Goal: Transaction & Acquisition: Book appointment/travel/reservation

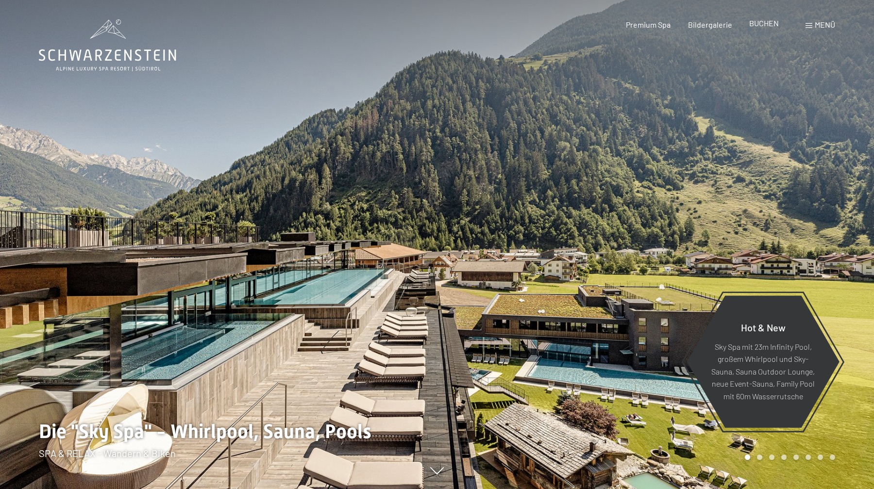
click at [767, 24] on span "BUCHEN" at bounding box center [764, 22] width 30 height 9
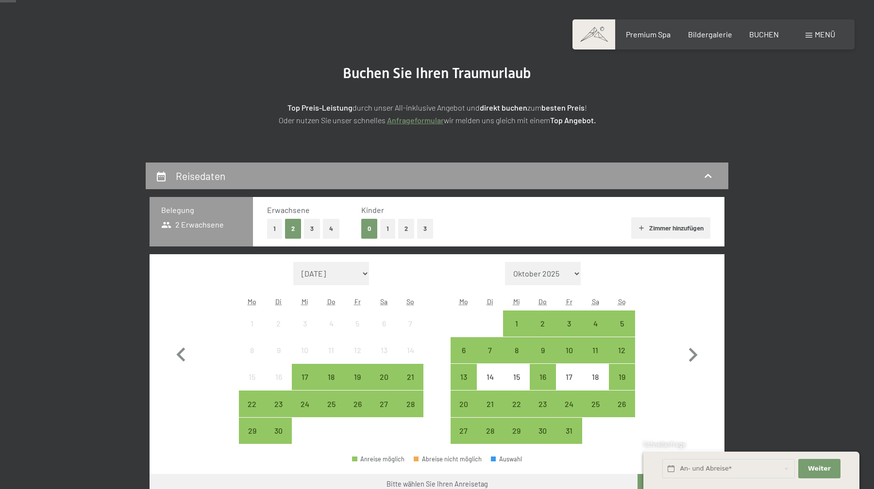
scroll to position [77, 0]
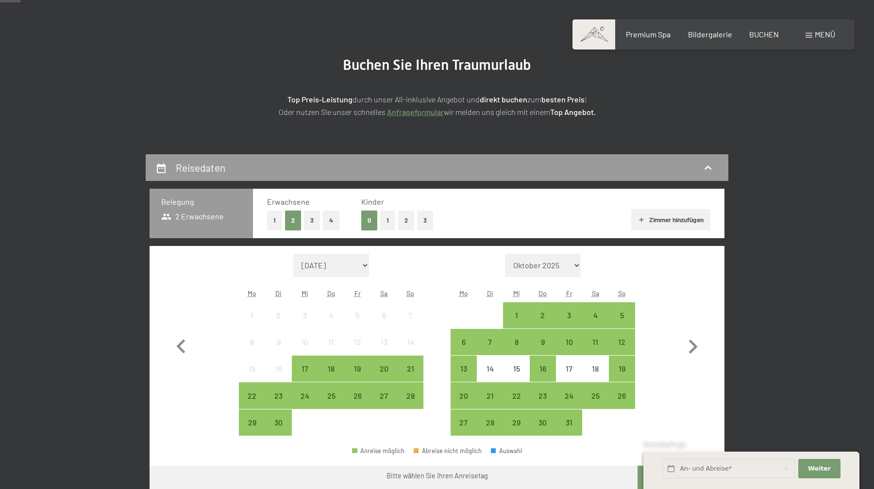
click at [408, 218] on button "2" at bounding box center [406, 221] width 16 height 20
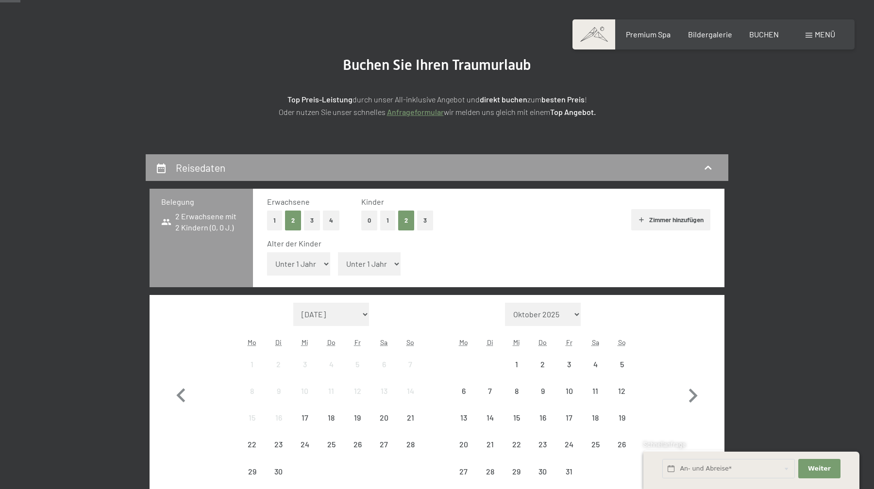
click at [304, 260] on select "Unter 1 Jahr 1 Jahr 2 Jahre 3 Jahre 4 Jahre 5 Jahre 6 Jahre 7 Jahre 8 Jahre 9 J…" at bounding box center [298, 263] width 63 height 23
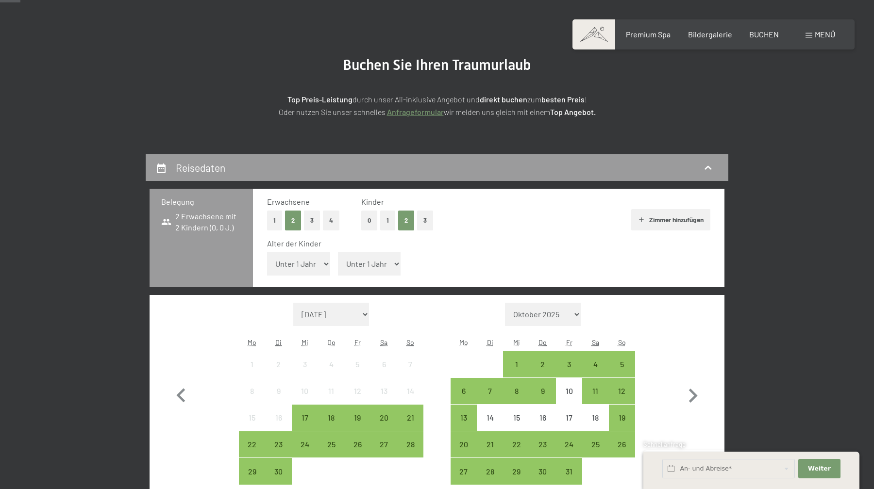
select select "17"
click at [267, 252] on select "Unter 1 Jahr 1 Jahr 2 Jahre 3 Jahre 4 Jahre 5 Jahre 6 Jahre 7 Jahre 8 Jahre 9 J…" at bounding box center [298, 263] width 63 height 23
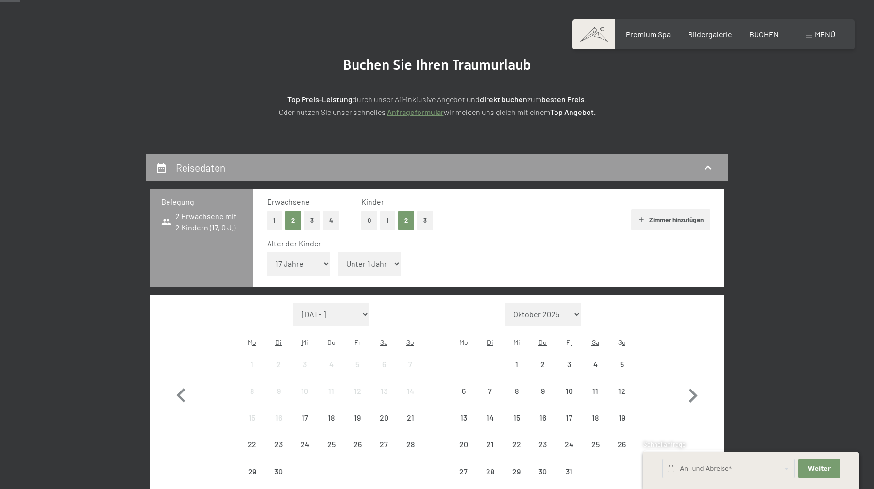
scroll to position [82, 0]
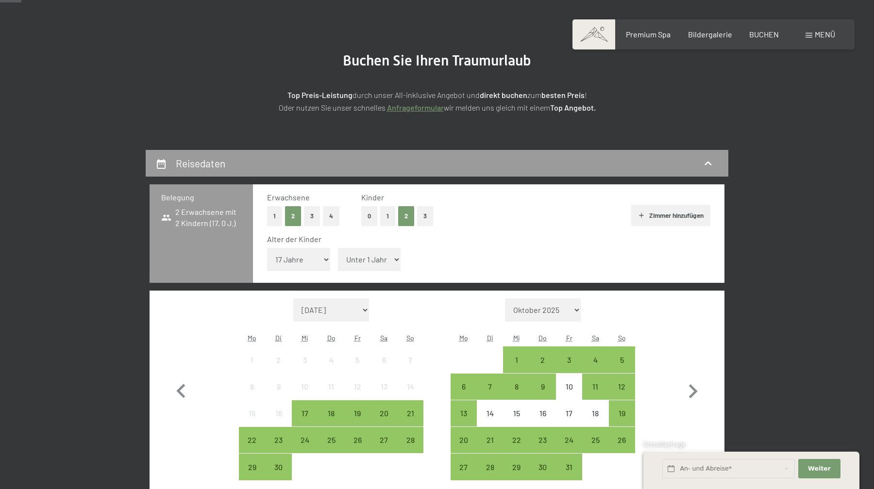
click at [377, 264] on select "Unter 1 Jahr 1 Jahr 2 Jahre 3 Jahre 4 Jahre 5 Jahre 6 Jahre 7 Jahre 8 Jahre 9 J…" at bounding box center [369, 259] width 63 height 23
select select "13"
click at [338, 248] on select "Unter 1 Jahr 1 Jahr 2 Jahre 3 Jahre 4 Jahre 5 Jahre 6 Jahre 7 Jahre 8 Jahre 9 J…" at bounding box center [369, 259] width 63 height 23
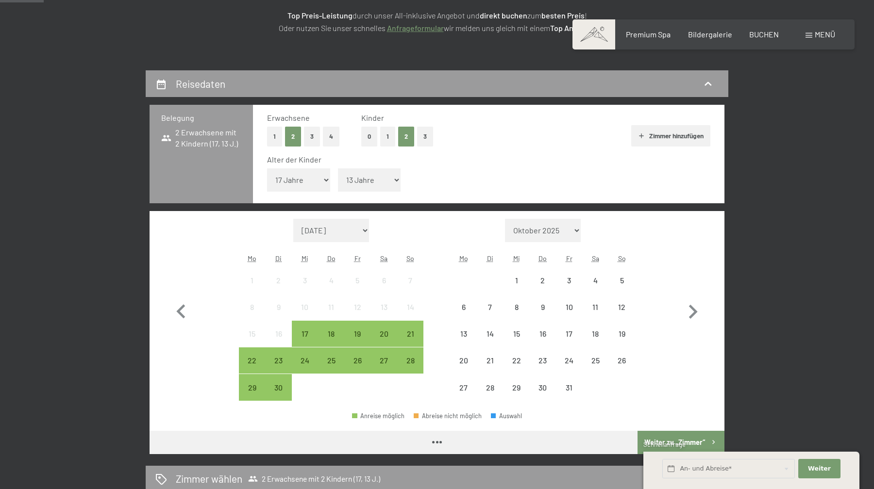
scroll to position [176, 0]
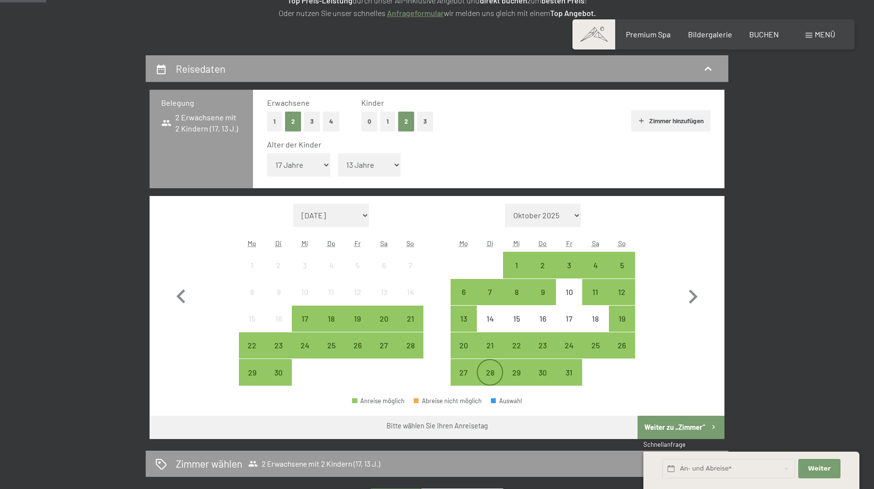
click at [487, 369] on div "28" at bounding box center [490, 381] width 24 height 24
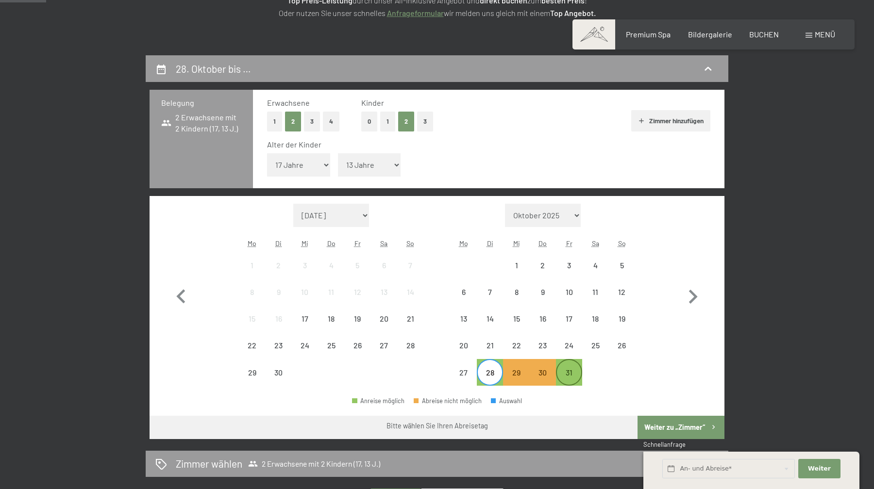
click at [568, 380] on div "31" at bounding box center [569, 381] width 24 height 24
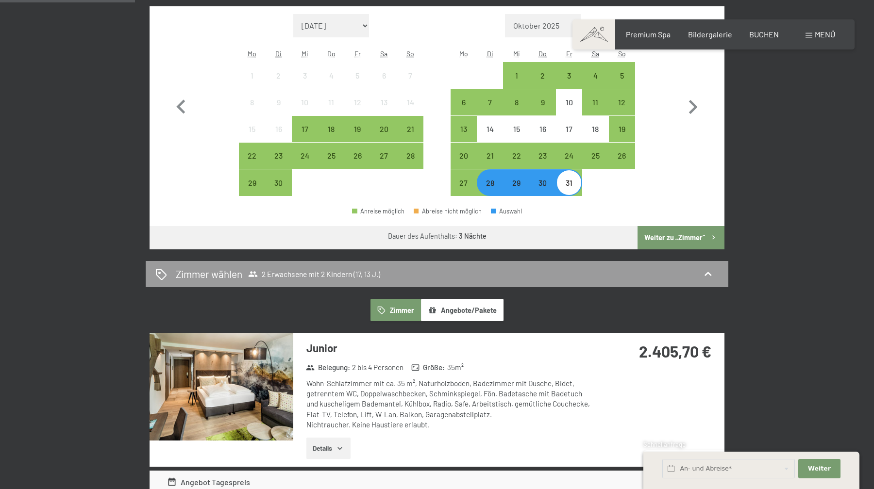
scroll to position [366, 0]
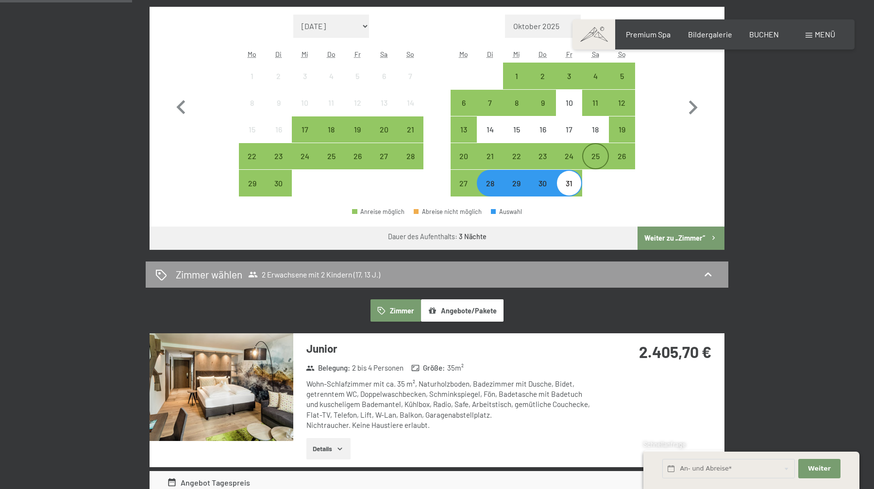
click at [599, 157] on div "25" at bounding box center [595, 164] width 24 height 24
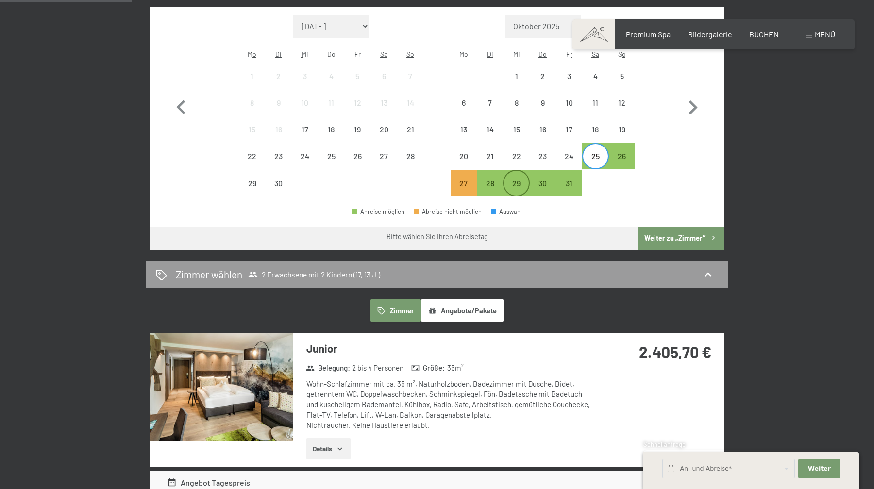
click at [519, 181] on div "29" at bounding box center [516, 192] width 24 height 24
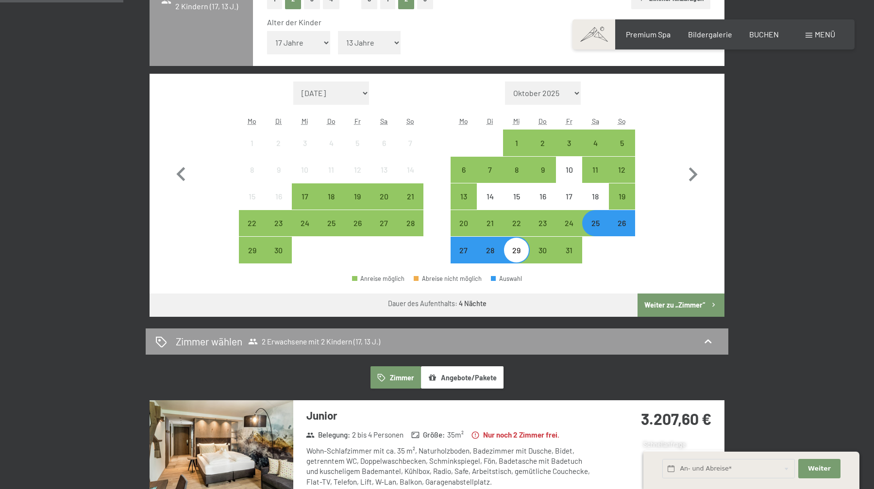
scroll to position [281, 0]
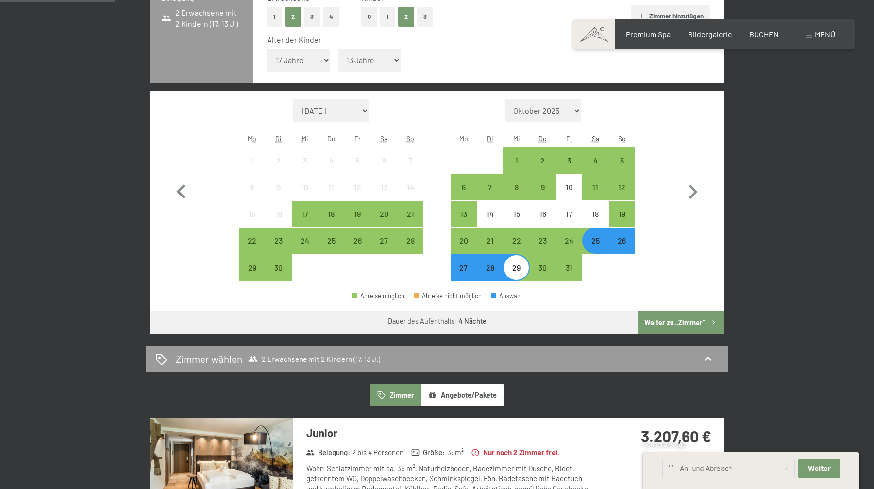
click at [591, 241] on div "25" at bounding box center [595, 249] width 24 height 24
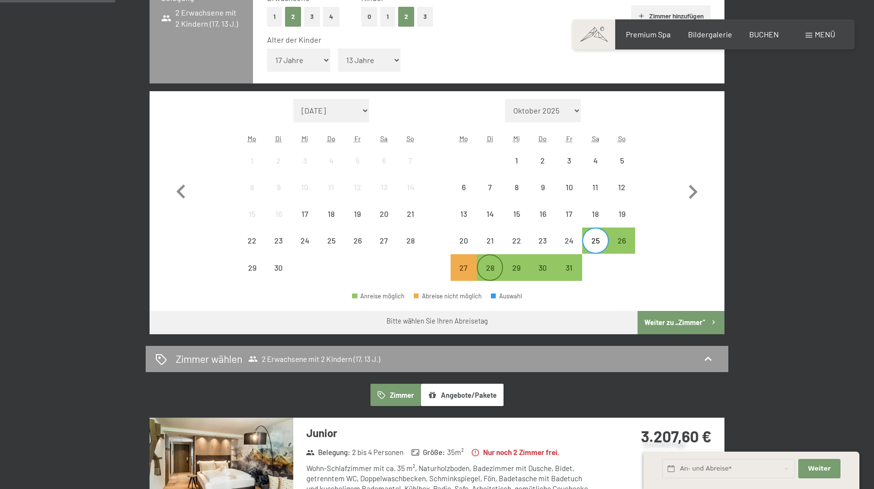
click at [492, 268] on div "28" at bounding box center [490, 276] width 24 height 24
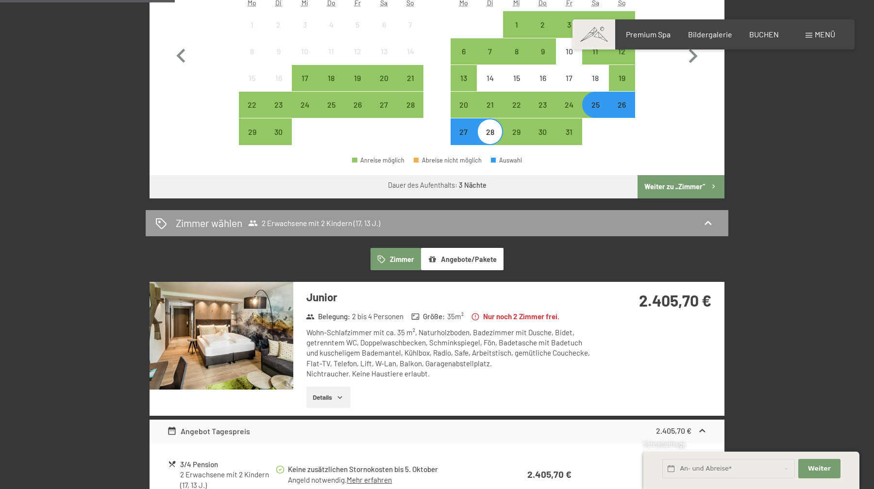
scroll to position [396, 0]
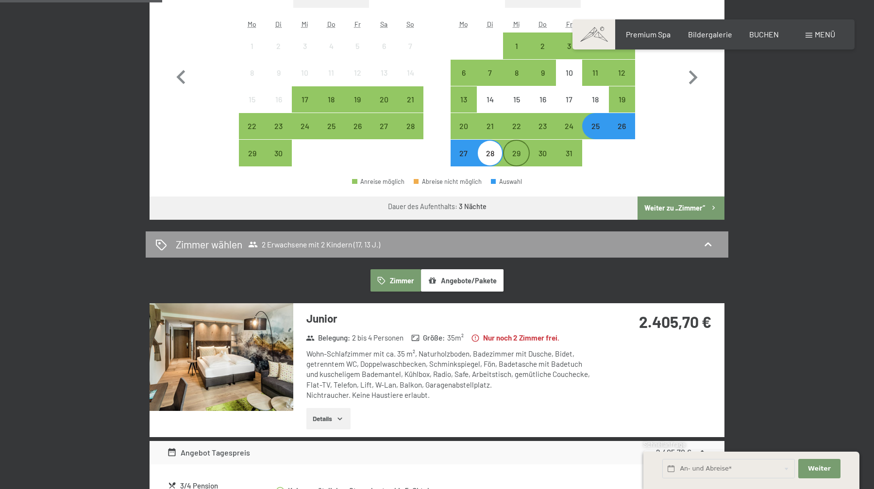
click at [519, 153] on div "29" at bounding box center [516, 162] width 24 height 24
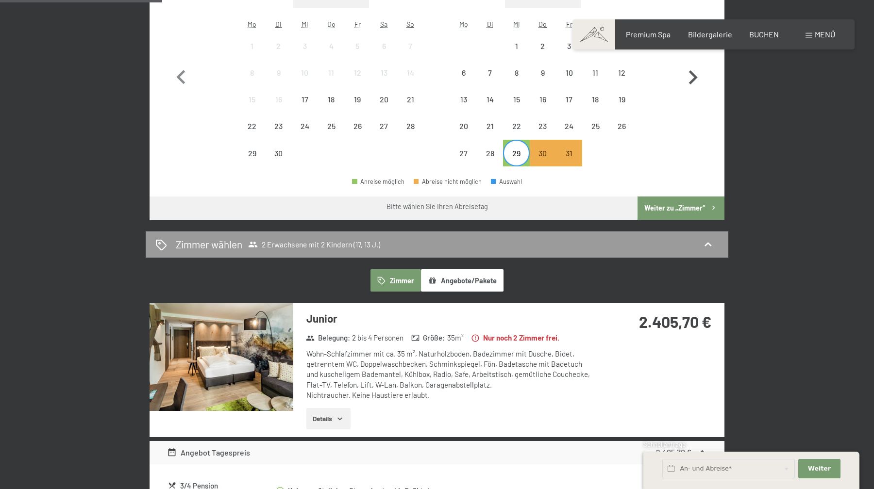
click at [691, 75] on icon "button" at bounding box center [693, 78] width 28 height 28
select select "2025-10-01"
select select "2025-11-01"
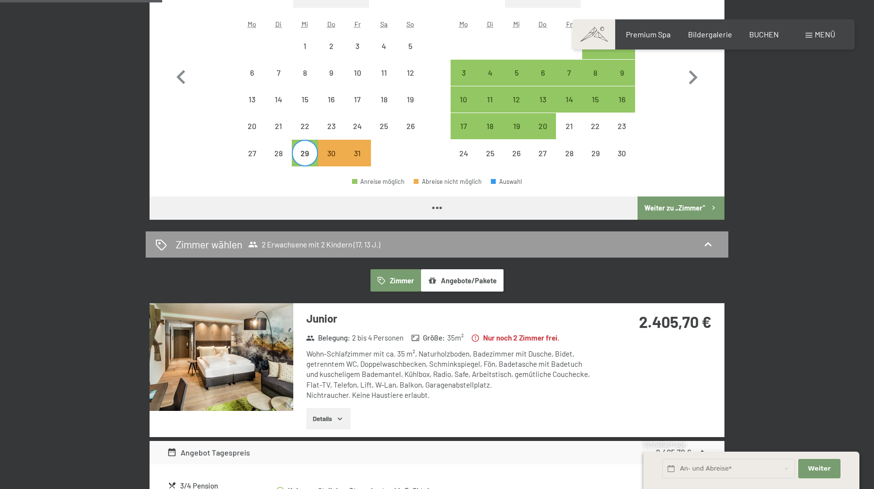
select select "2025-10-01"
select select "2025-11-01"
click at [599, 56] on div "1" at bounding box center [595, 54] width 24 height 24
select select "2025-10-01"
select select "2025-11-01"
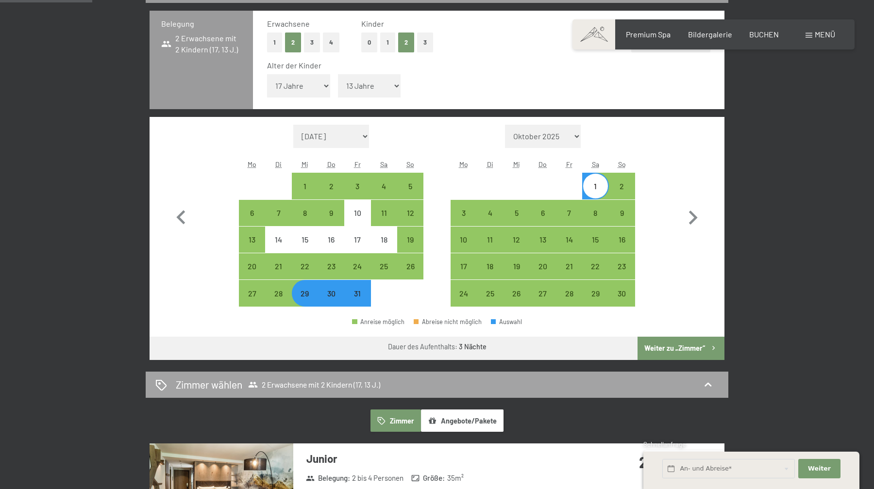
scroll to position [253, 0]
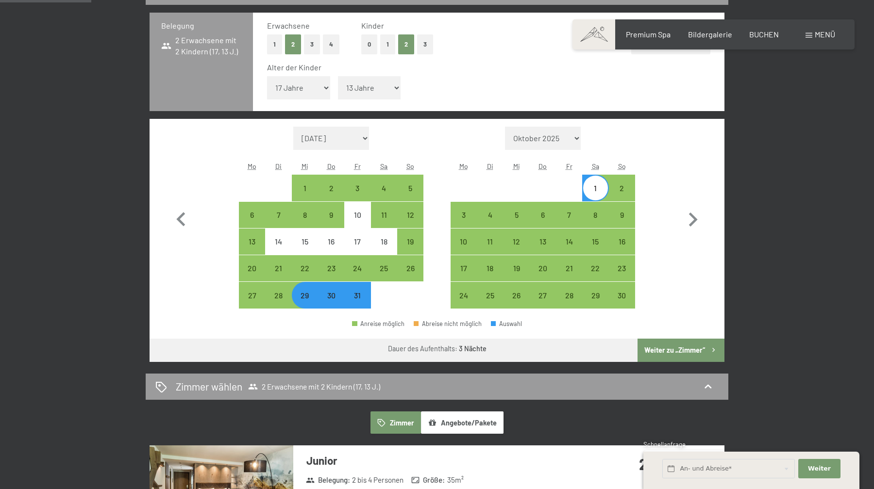
click at [331, 297] on div "30" at bounding box center [331, 304] width 24 height 24
select select "2025-10-01"
select select "2025-11-01"
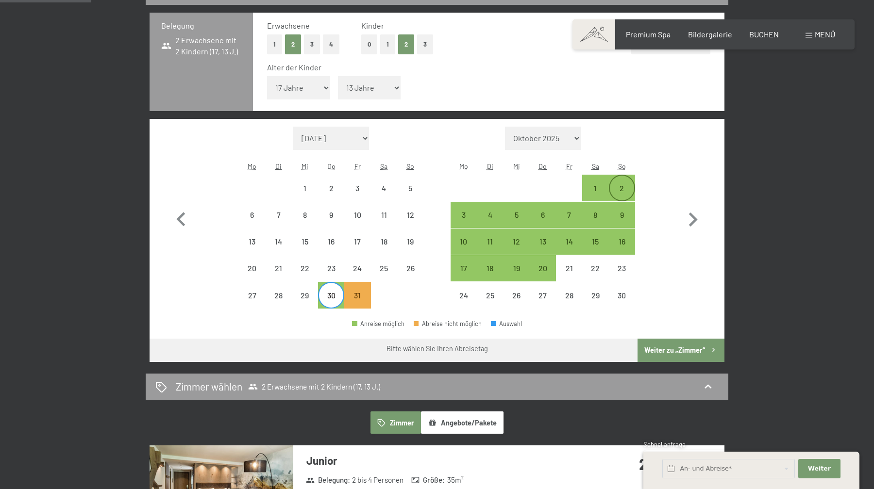
click at [621, 186] on div "2" at bounding box center [622, 196] width 24 height 24
select select "2025-10-01"
select select "2025-11-01"
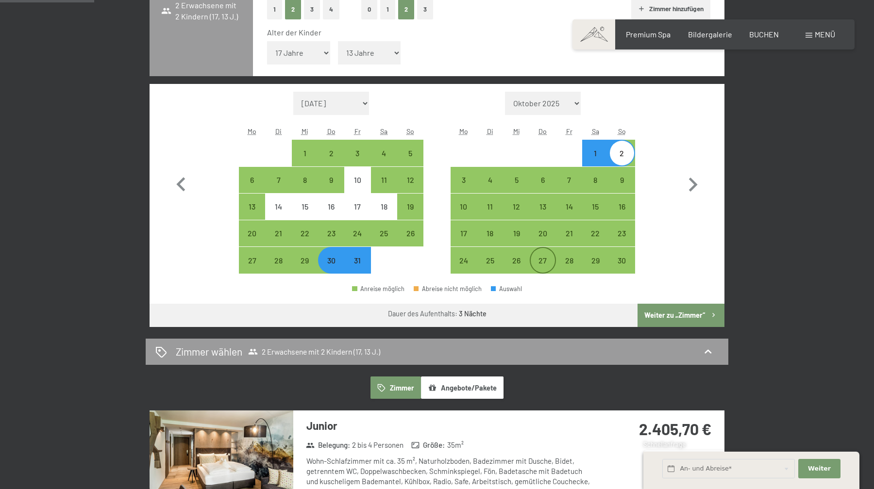
scroll to position [287, 0]
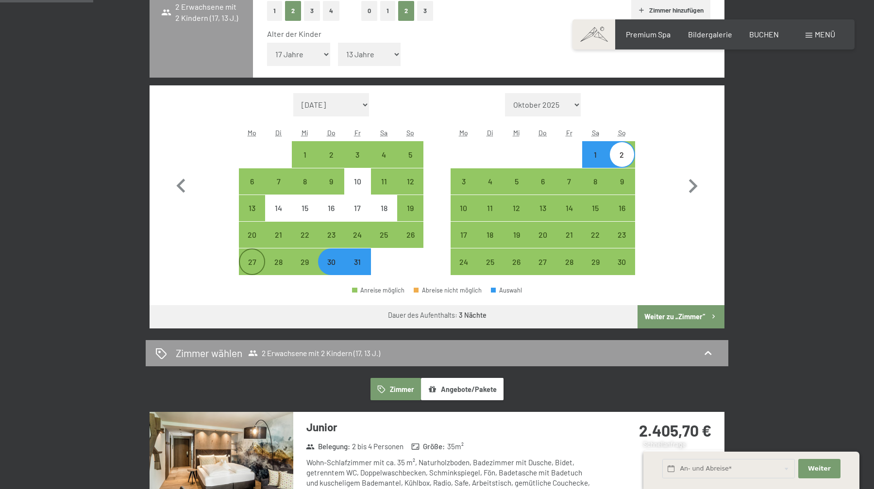
click at [256, 265] on div "27" at bounding box center [252, 270] width 24 height 24
select select "2025-10-01"
select select "2025-11-01"
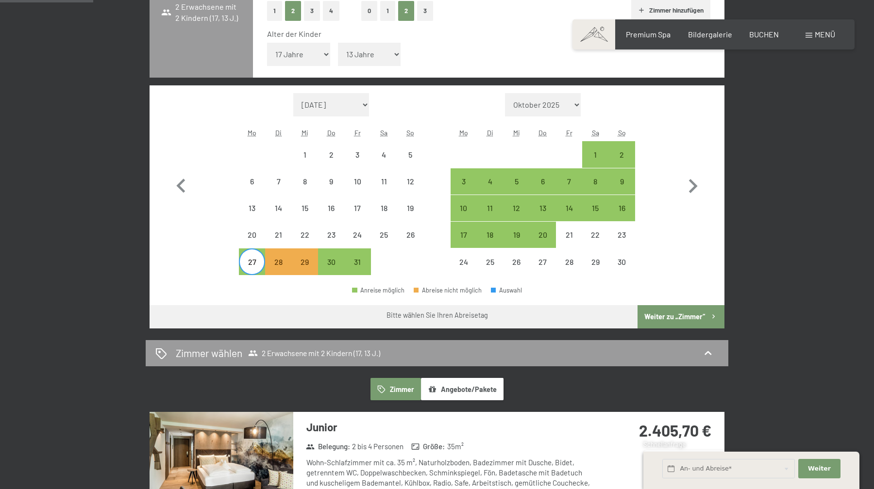
click at [359, 268] on span "Einwilligung Marketing*" at bounding box center [384, 273] width 80 height 10
click at [339, 268] on input "Einwilligung Marketing*" at bounding box center [334, 273] width 10 height 10
checkbox input "false"
click at [359, 262] on div "31" at bounding box center [357, 270] width 24 height 24
select select "2025-10-01"
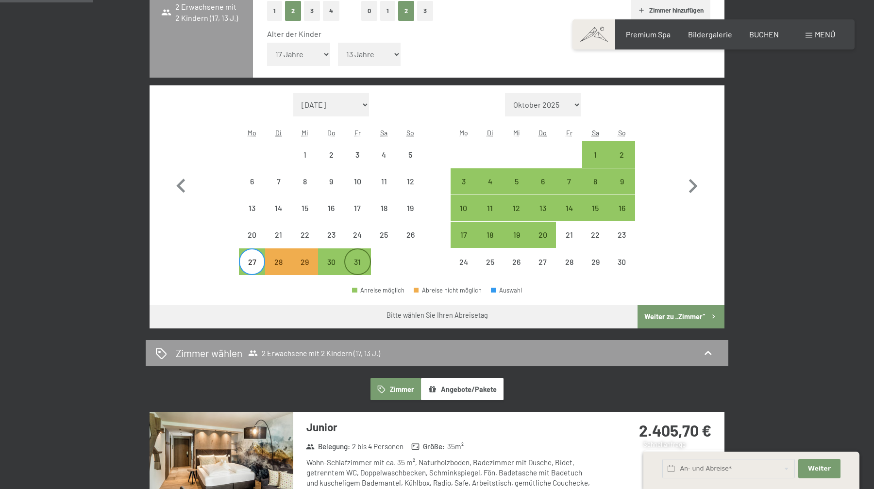
select select "2025-11-01"
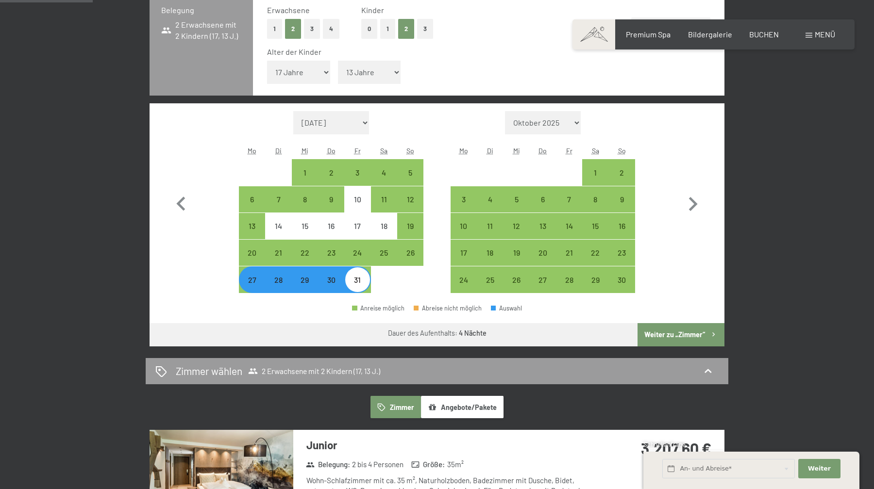
scroll to position [252, 0]
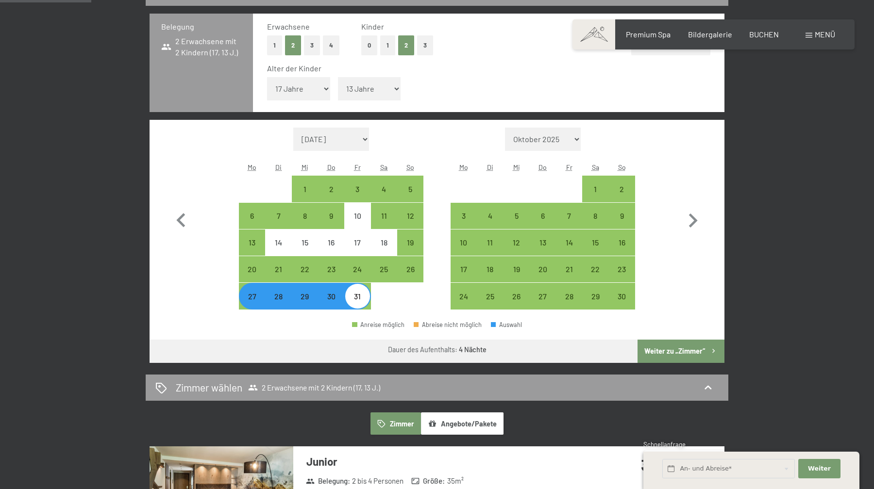
click at [255, 301] on div "27" at bounding box center [252, 305] width 24 height 24
select select "2025-10-01"
select select "2025-11-01"
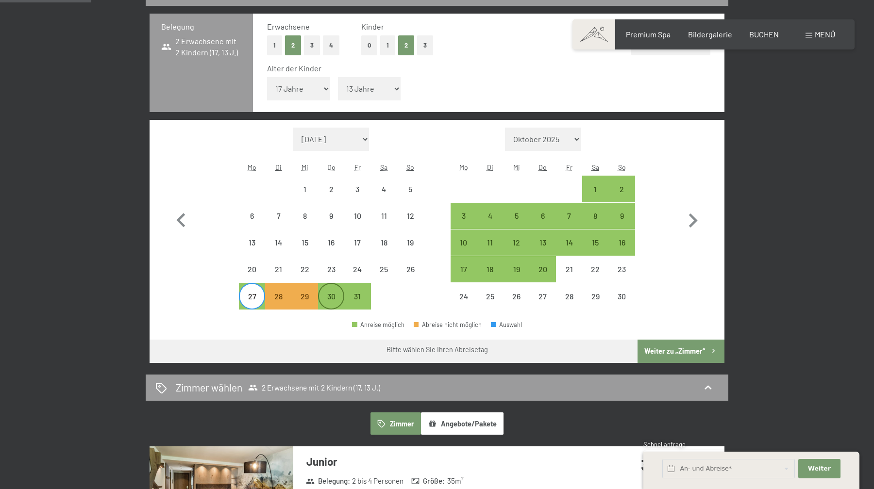
click at [333, 299] on div "30" at bounding box center [331, 305] width 24 height 24
select select "2025-10-01"
select select "2025-11-01"
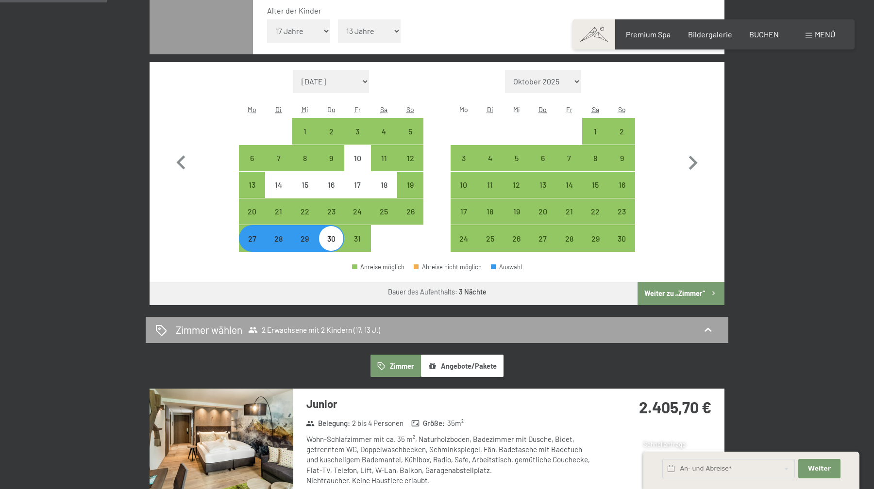
scroll to position [295, 0]
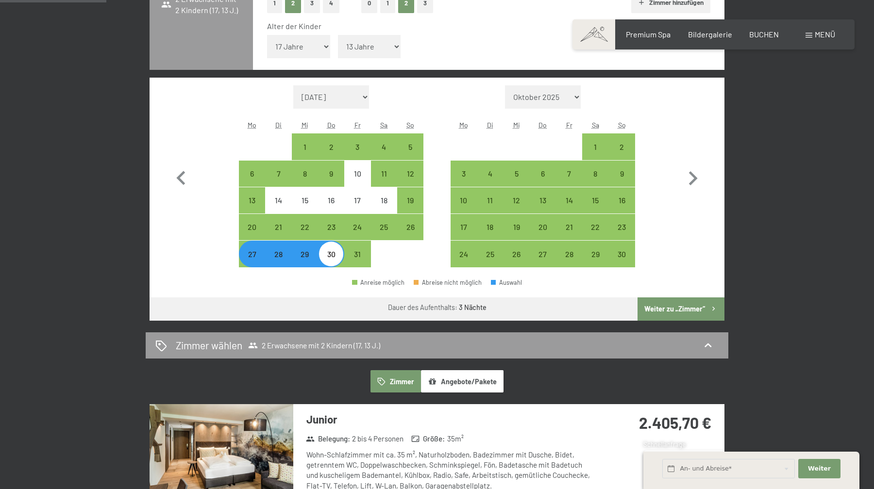
click at [278, 255] on div "28" at bounding box center [278, 262] width 24 height 24
select select "2025-10-01"
select select "2025-11-01"
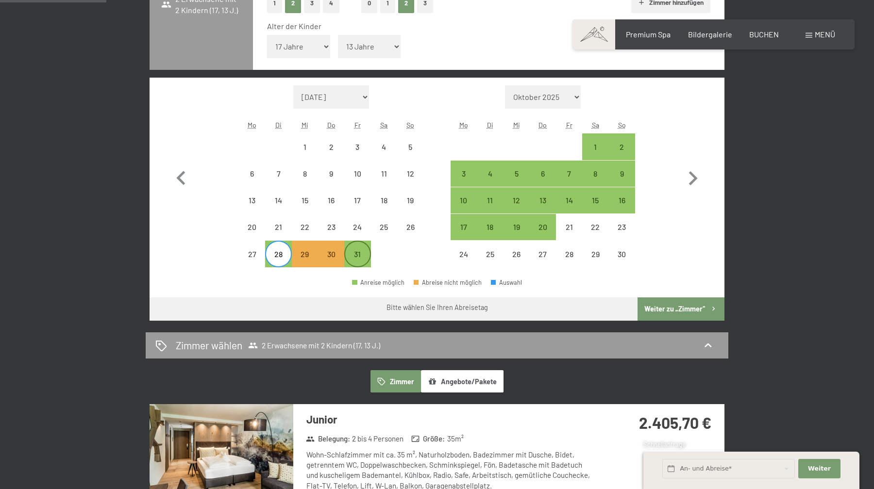
click at [358, 259] on div "31" at bounding box center [357, 262] width 24 height 24
select select "2025-10-01"
select select "2025-11-01"
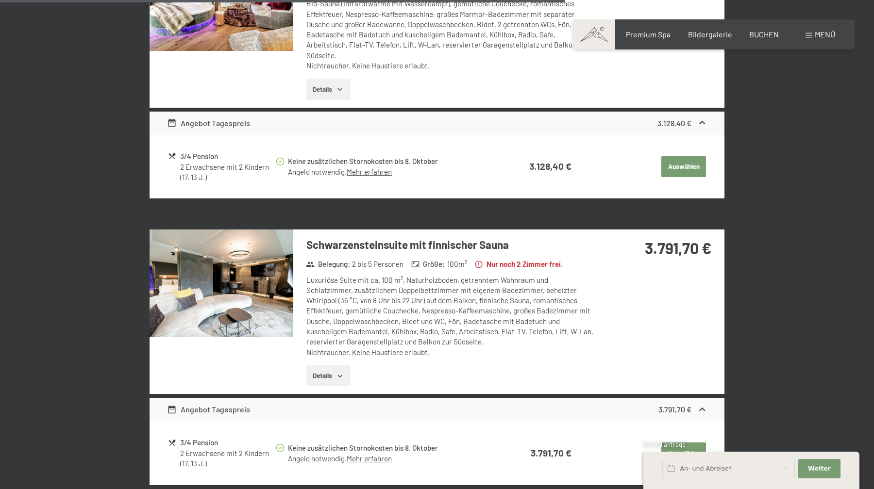
scroll to position [1566, 0]
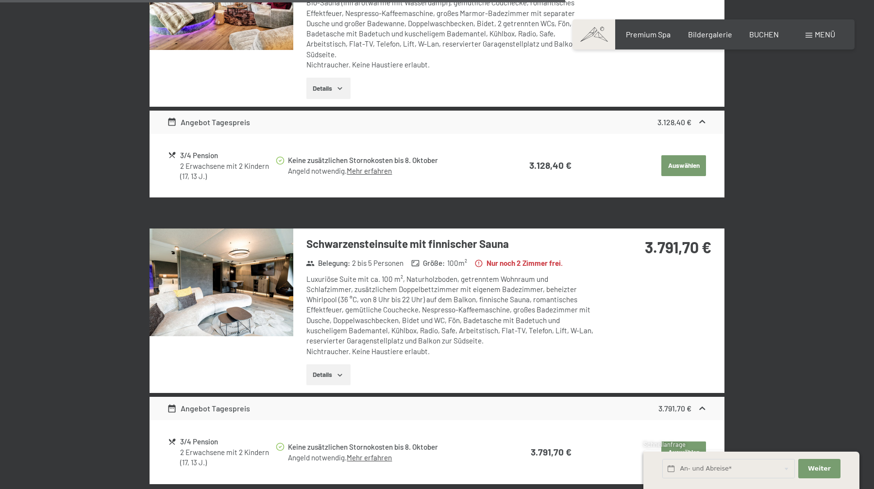
click at [334, 369] on button "Details" at bounding box center [328, 375] width 44 height 21
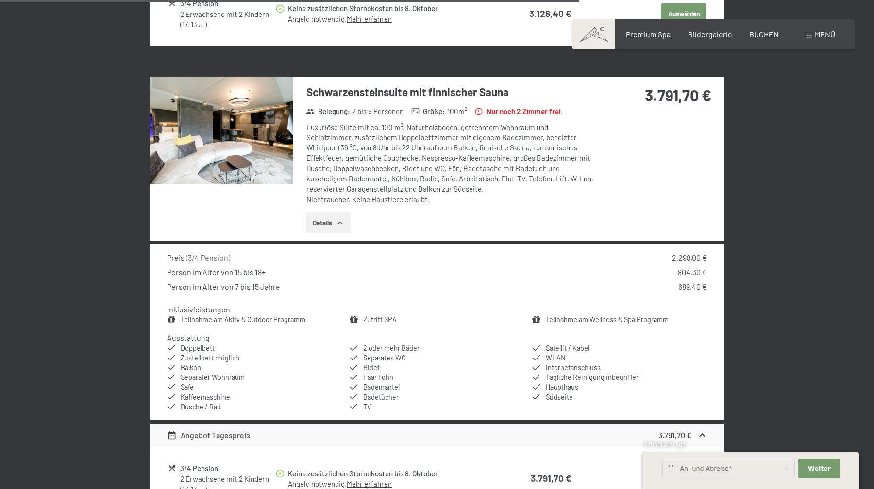
scroll to position [1724, 0]
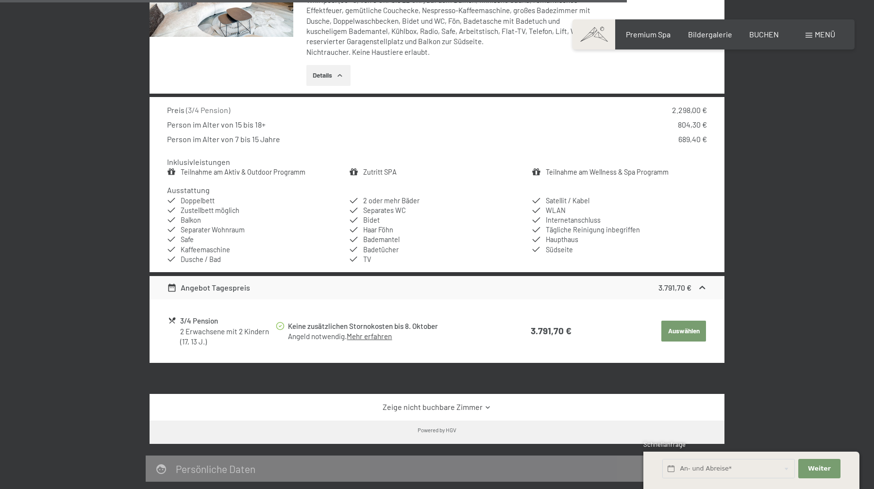
click at [676, 329] on button "Auswählen" at bounding box center [683, 331] width 45 height 21
select select "2025-10-01"
select select "2025-11-01"
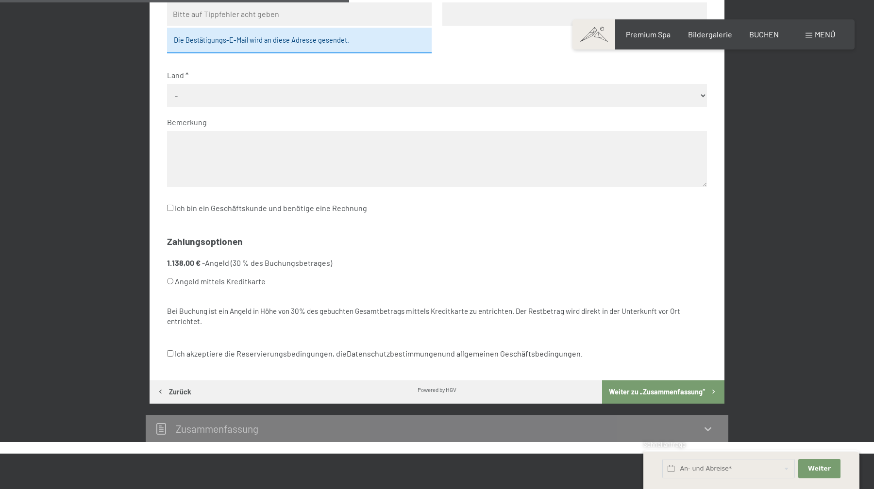
scroll to position [439, 0]
click at [170, 280] on input "Angeld mittels Kreditkarte" at bounding box center [170, 281] width 6 height 6
radio input "true"
click at [170, 353] on input "Ich akzeptiere die Reservierungsbedingungen, die Datenschutzbestimmungen und al…" at bounding box center [170, 353] width 6 height 6
checkbox input "true"
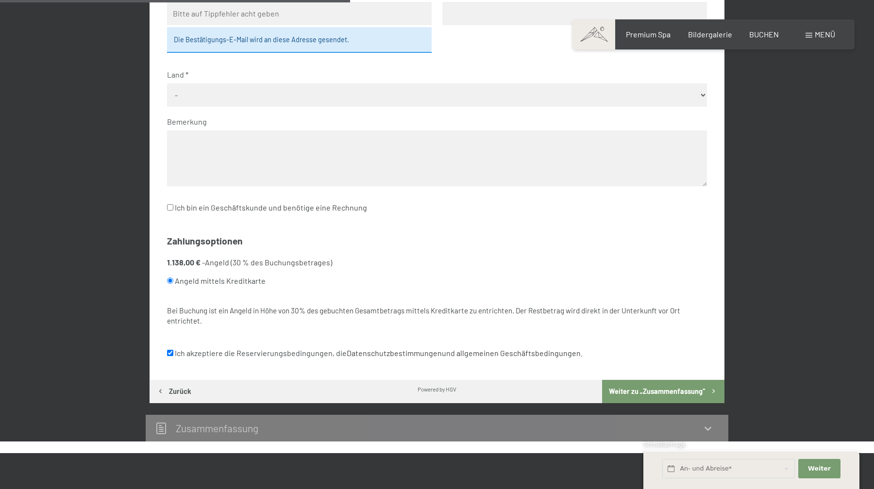
click at [625, 387] on button "Weiter zu „Zusammen­fassung“" at bounding box center [663, 391] width 122 height 23
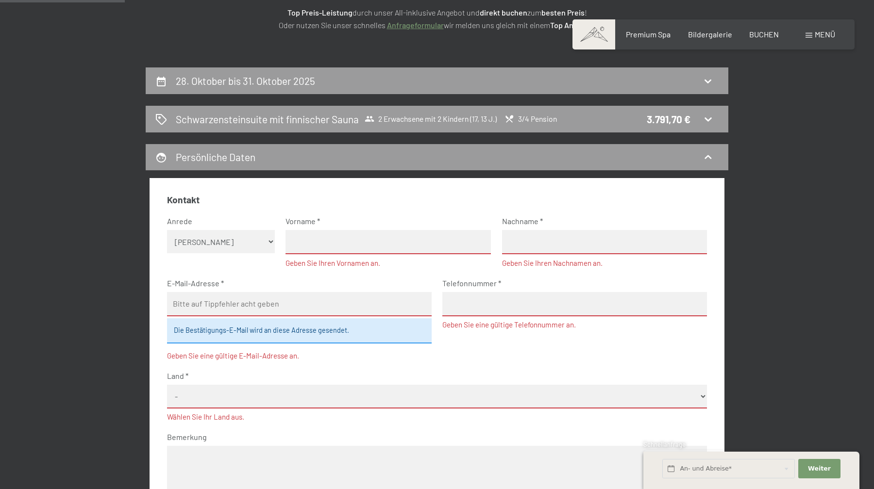
scroll to position [162, 0]
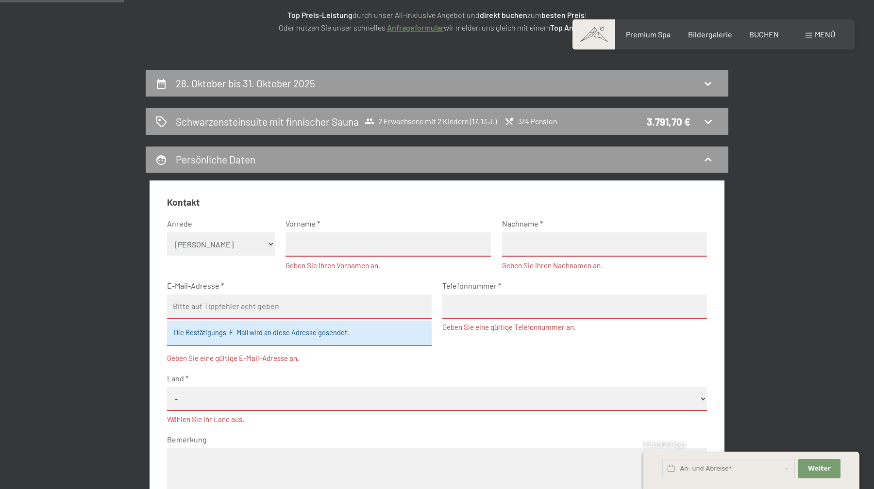
click at [231, 248] on select "Keine Angabe Frau Herr" at bounding box center [221, 244] width 108 height 23
select select "m"
click at [167, 233] on select "Keine Angabe Frau Herr" at bounding box center [221, 244] width 108 height 23
click at [305, 247] on input "text" at bounding box center [387, 245] width 205 height 24
type input "Hans Peter"
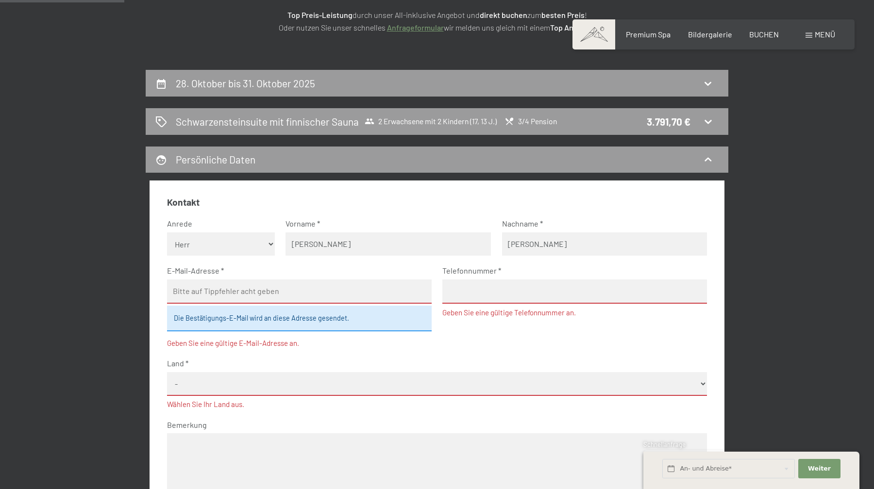
type input "Schoepf"
type input "hp.schoepf@rolmail.net"
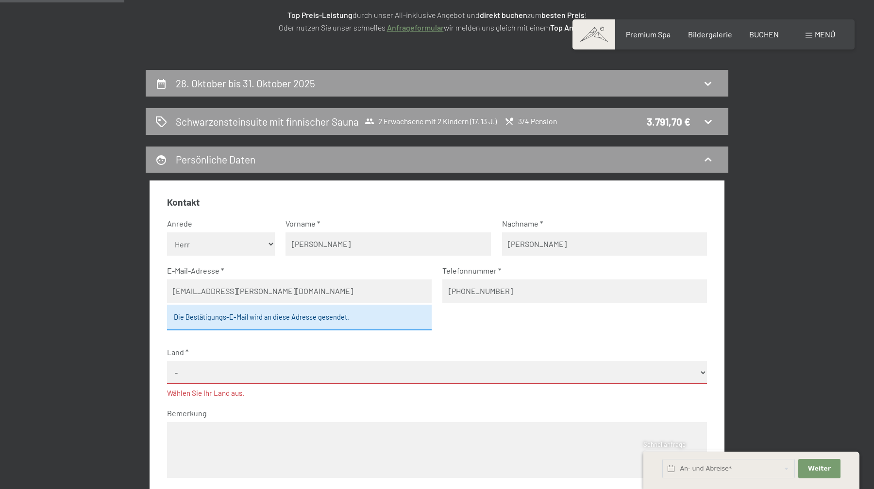
type input "+393484884070"
click at [359, 377] on select "- Deutschland Österreich Schweiz Italien Niederlande Belgien Vereinigtes Königr…" at bounding box center [437, 373] width 540 height 24
select select "ITA"
click at [167, 361] on select "- Deutschland Österreich Schweiz Italien Niederlande Belgien Vereinigtes Königr…" at bounding box center [437, 373] width 540 height 24
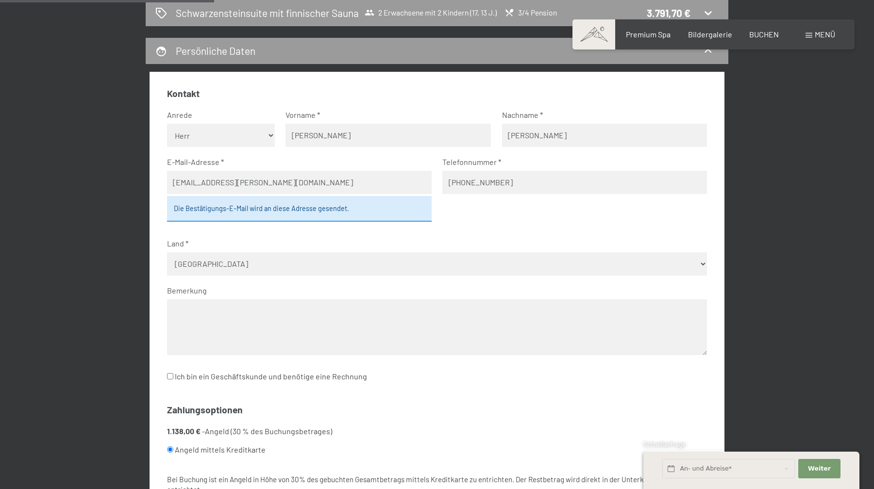
scroll to position [271, 0]
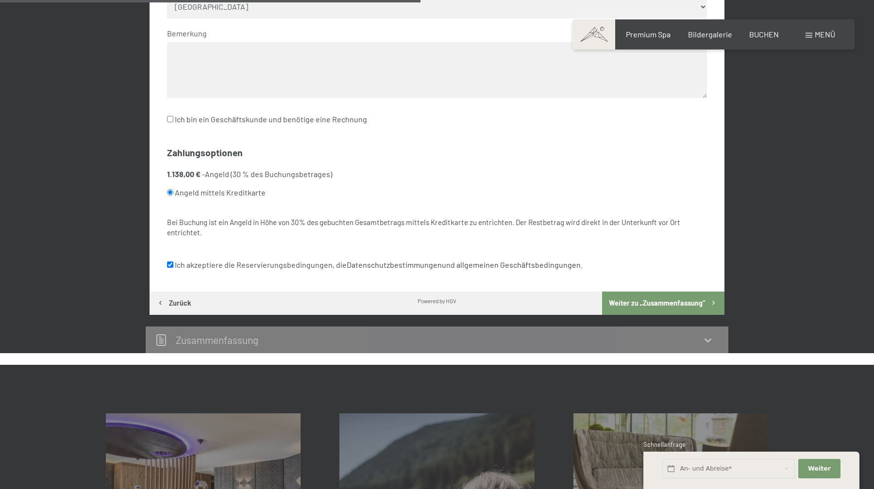
click at [642, 299] on button "Weiter zu „Zusammen­fassung“" at bounding box center [663, 303] width 122 height 23
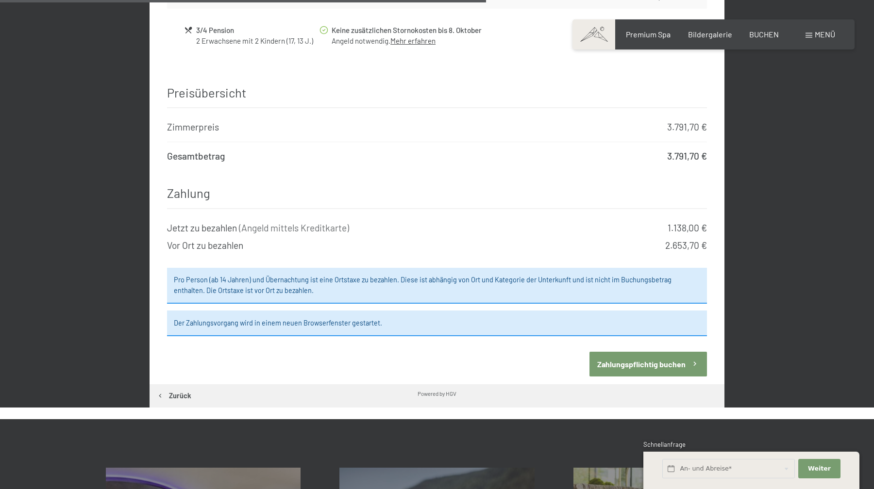
scroll to position [770, 0]
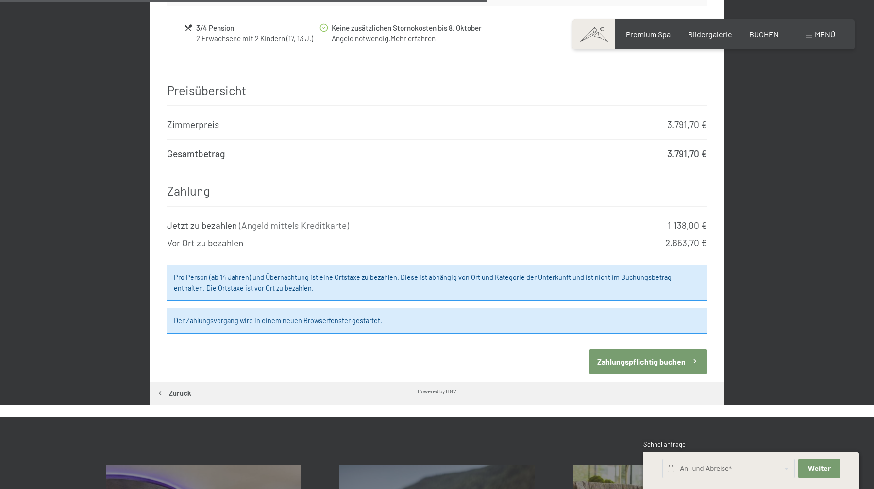
click at [654, 356] on button "Zahlungspflichtig buchen" at bounding box center [647, 362] width 117 height 25
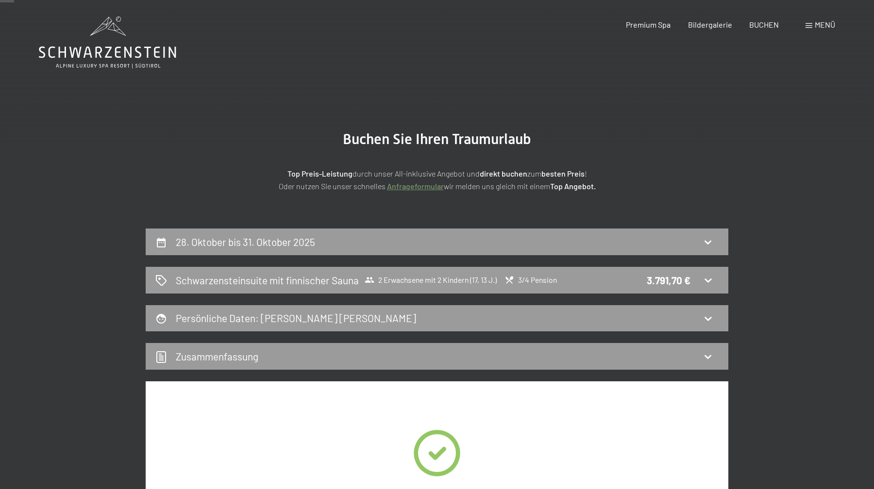
scroll to position [0, 0]
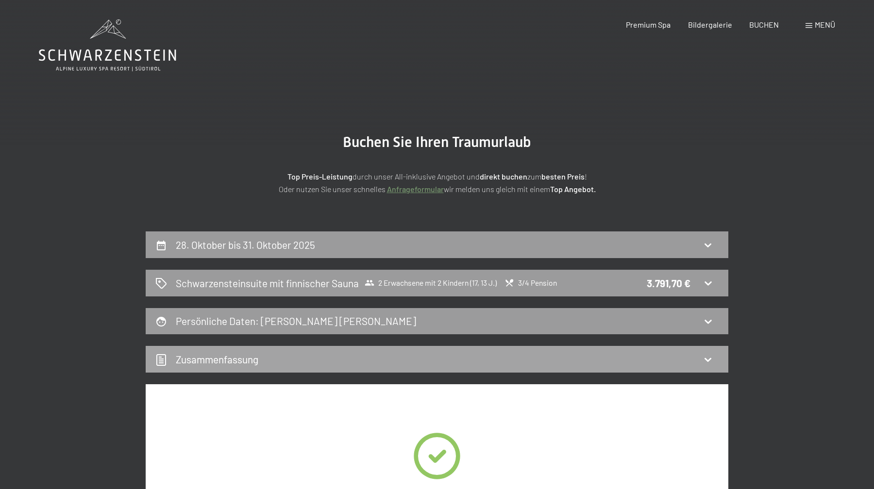
click at [442, 366] on div "Zusammen­fassung" at bounding box center [436, 359] width 563 height 14
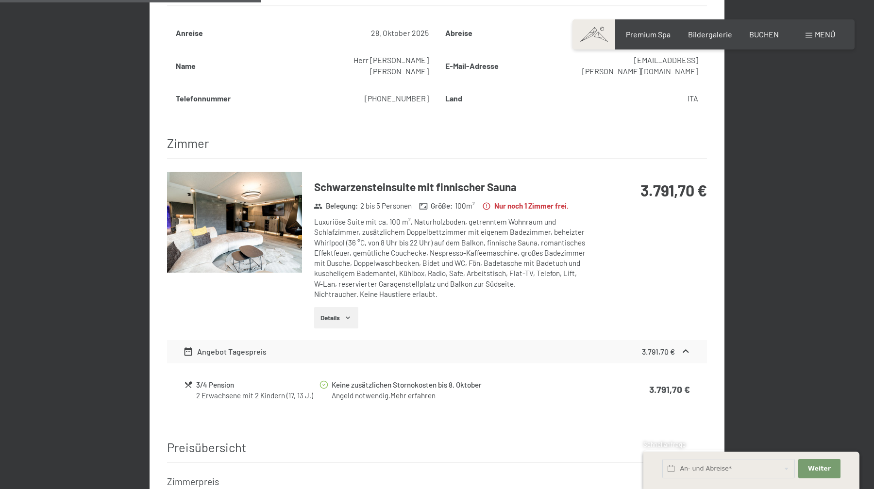
scroll to position [413, 0]
